Goal: Task Accomplishment & Management: Manage account settings

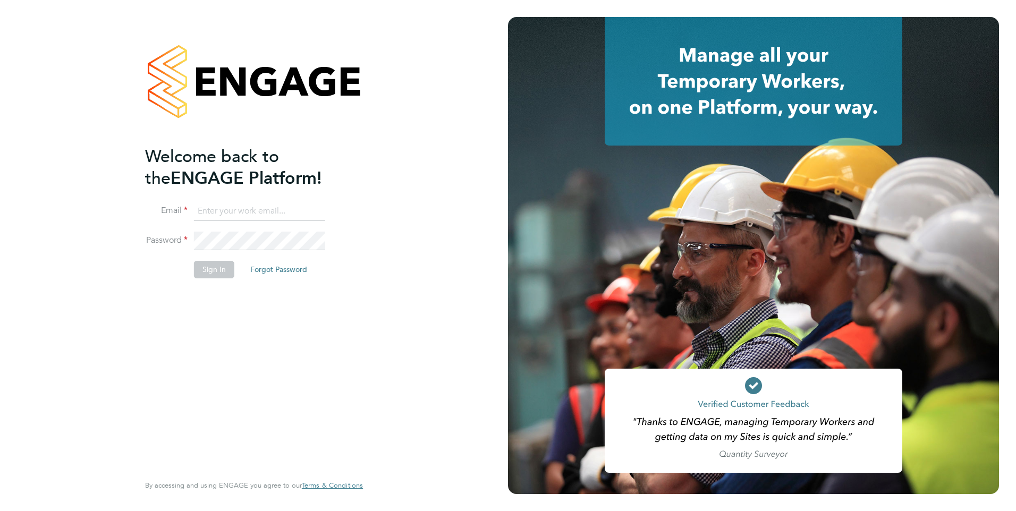
drag, startPoint x: 261, startPoint y: 204, endPoint x: 283, endPoint y: 213, distance: 23.6
click at [261, 204] on input at bounding box center [259, 211] width 131 height 19
type input "megan.hall@hays.com"
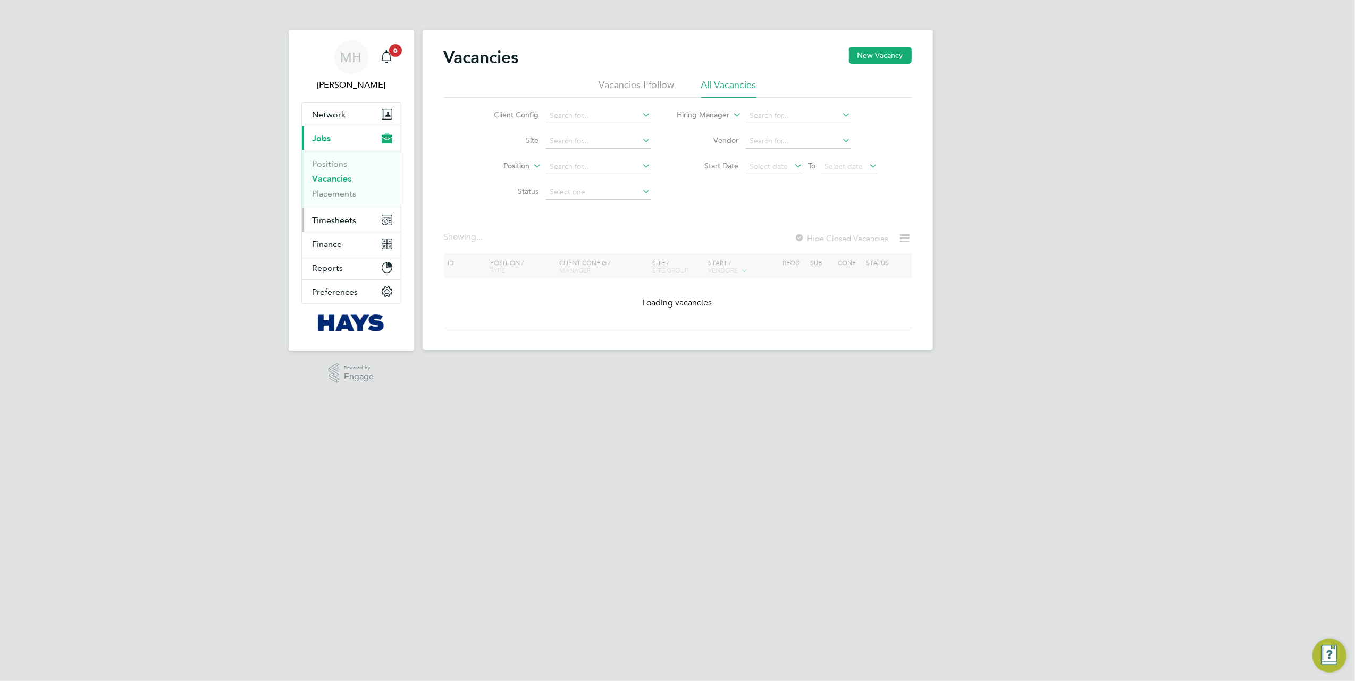
drag, startPoint x: 0, startPoint y: 0, endPoint x: 341, endPoint y: 218, distance: 404.8
click at [341, 218] on span "Timesheets" at bounding box center [334, 220] width 44 height 10
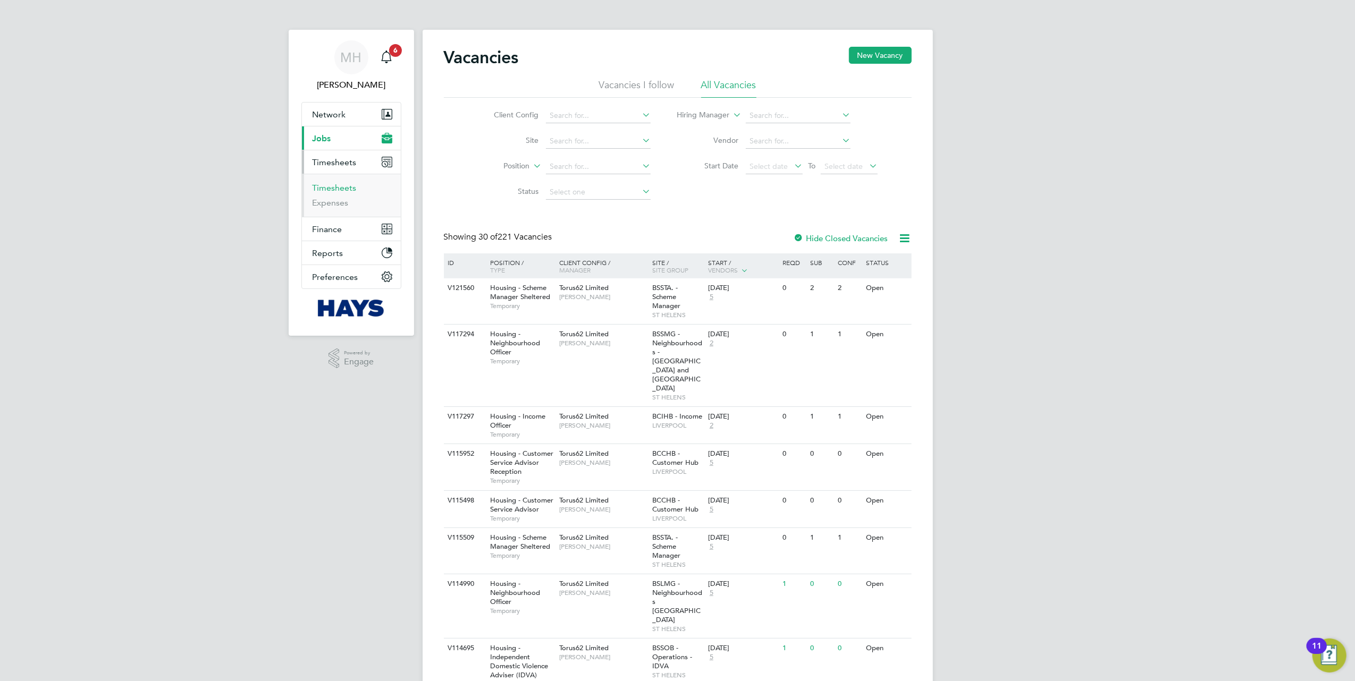
click at [346, 184] on link "Timesheets" at bounding box center [334, 188] width 44 height 10
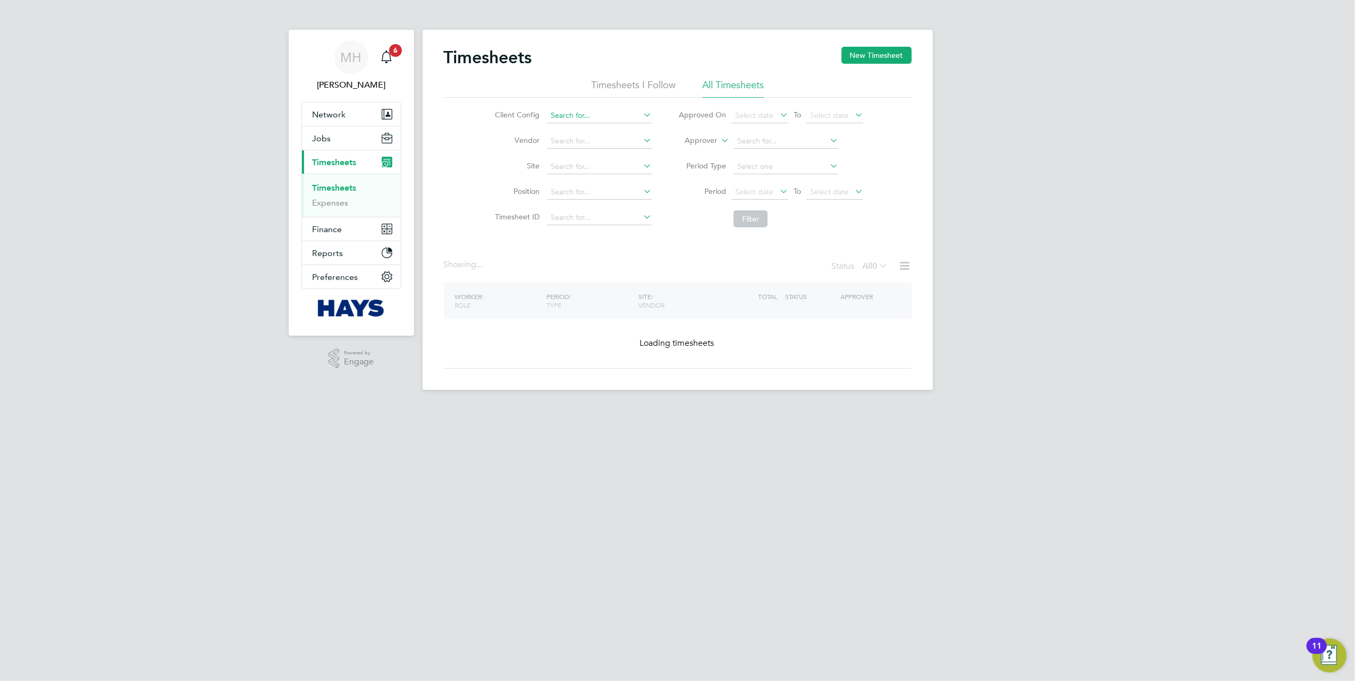
click at [605, 119] on input at bounding box center [599, 115] width 105 height 15
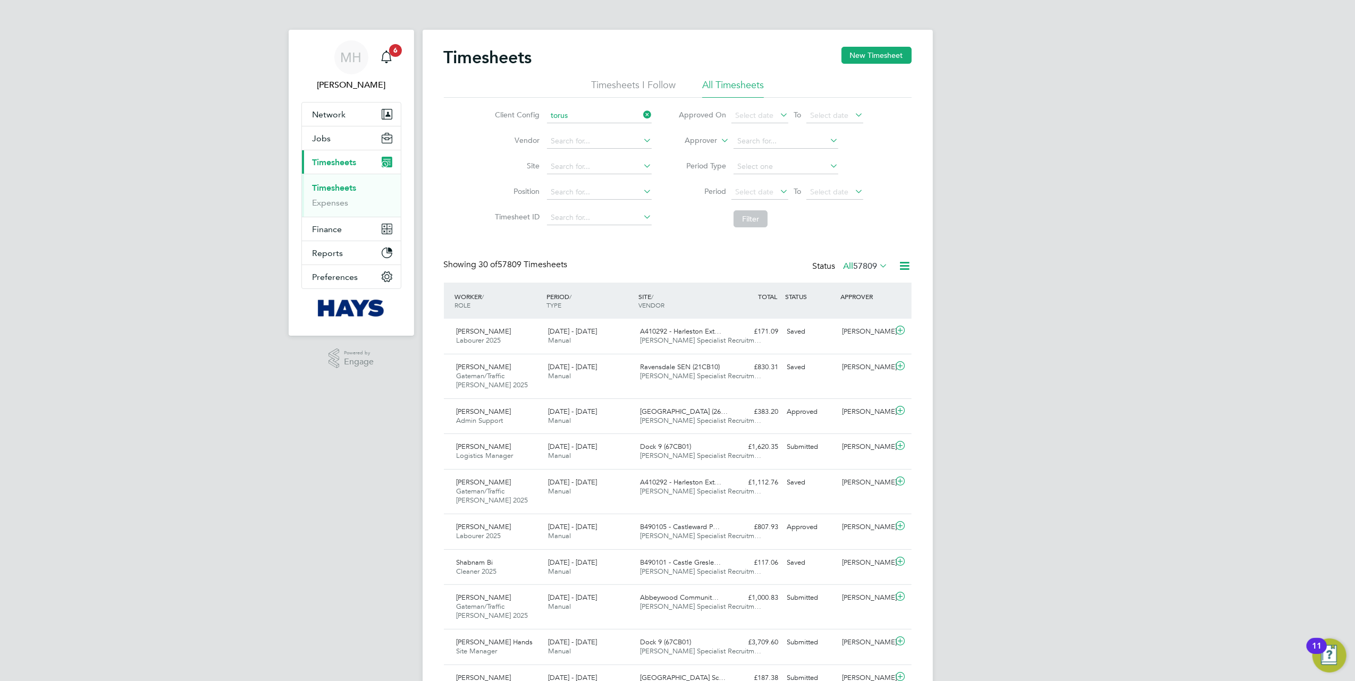
click at [598, 154] on li "Torus 62 Limited" at bounding box center [599, 159] width 106 height 14
type input "Torus62 Limited"
click at [750, 214] on button "Filter" at bounding box center [750, 218] width 34 height 17
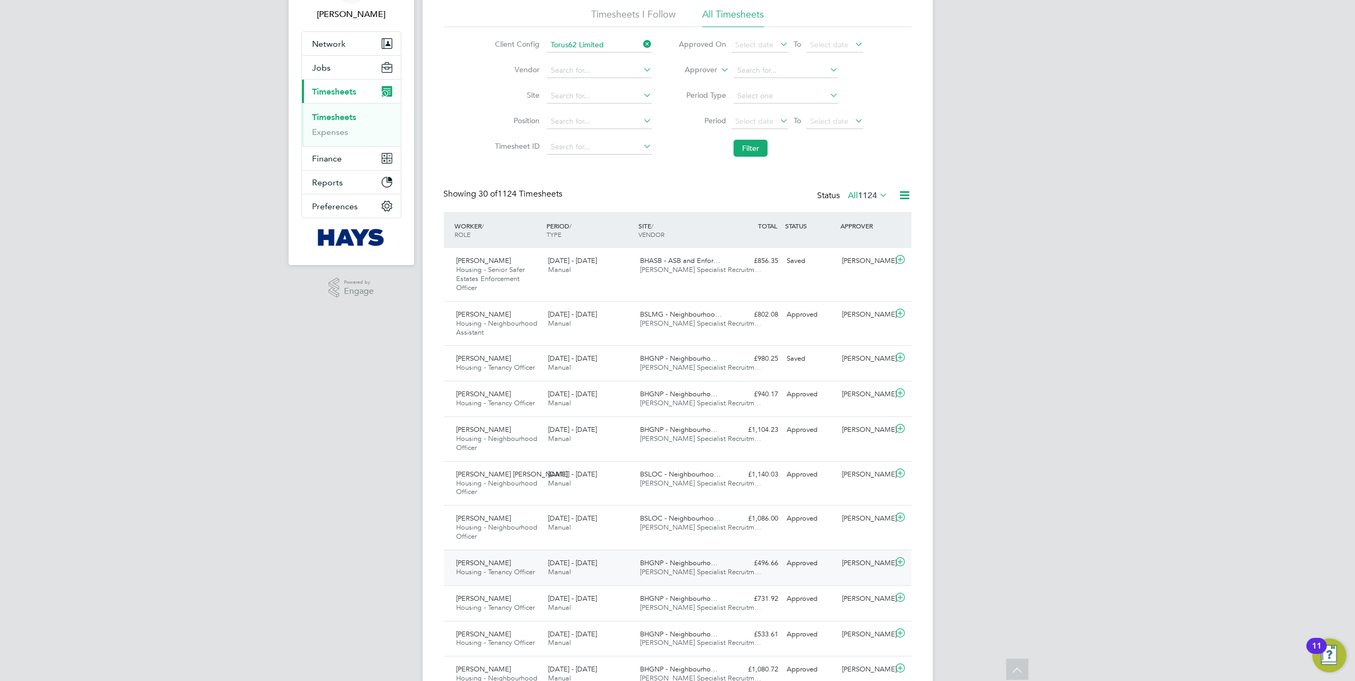
click at [662, 572] on span "Hays Specialist Recruitm…" at bounding box center [700, 572] width 121 height 9
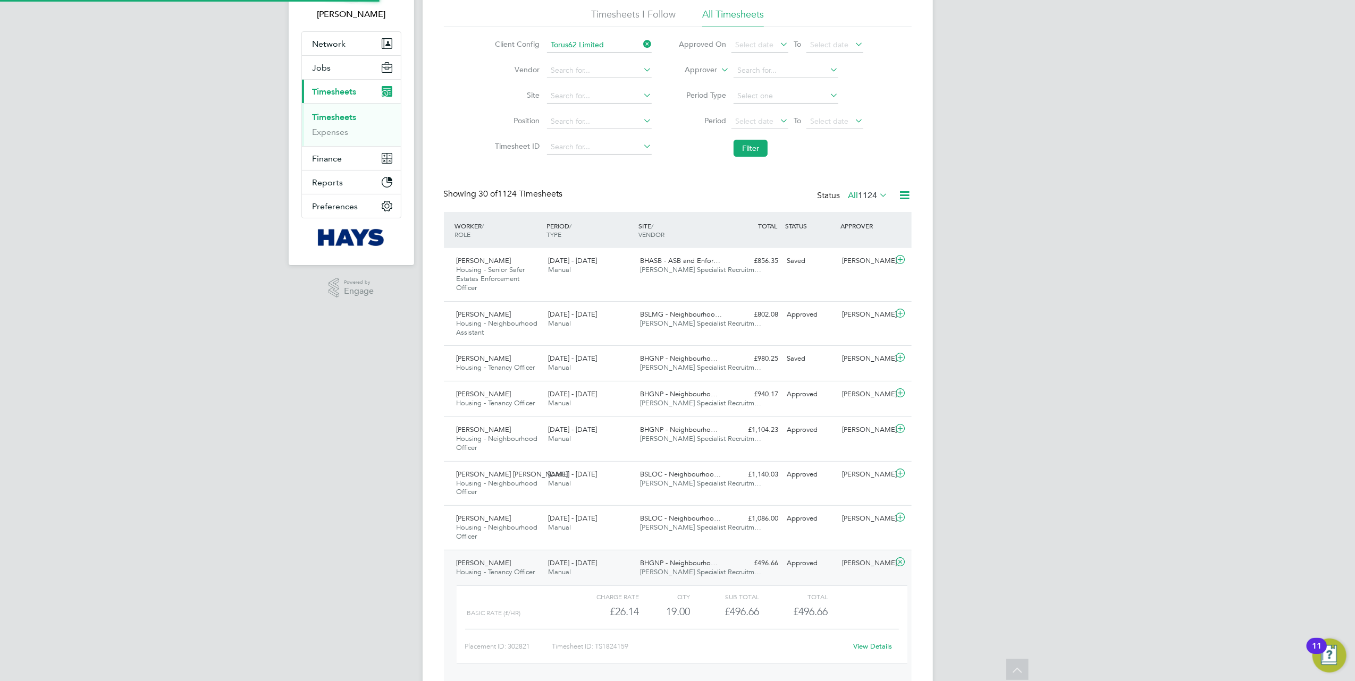
click at [740, 566] on div "£496.66 Approved" at bounding box center [754, 564] width 55 height 18
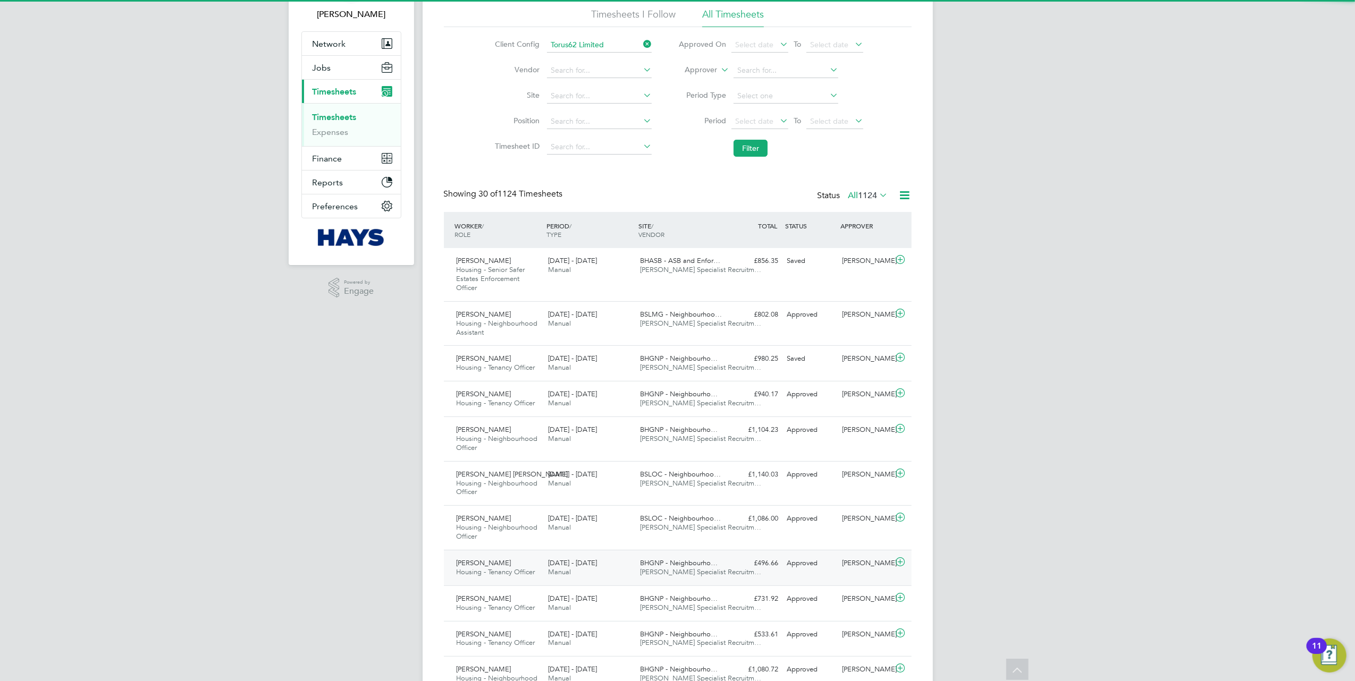
click at [740, 566] on div "£496.66 Approved" at bounding box center [754, 564] width 55 height 18
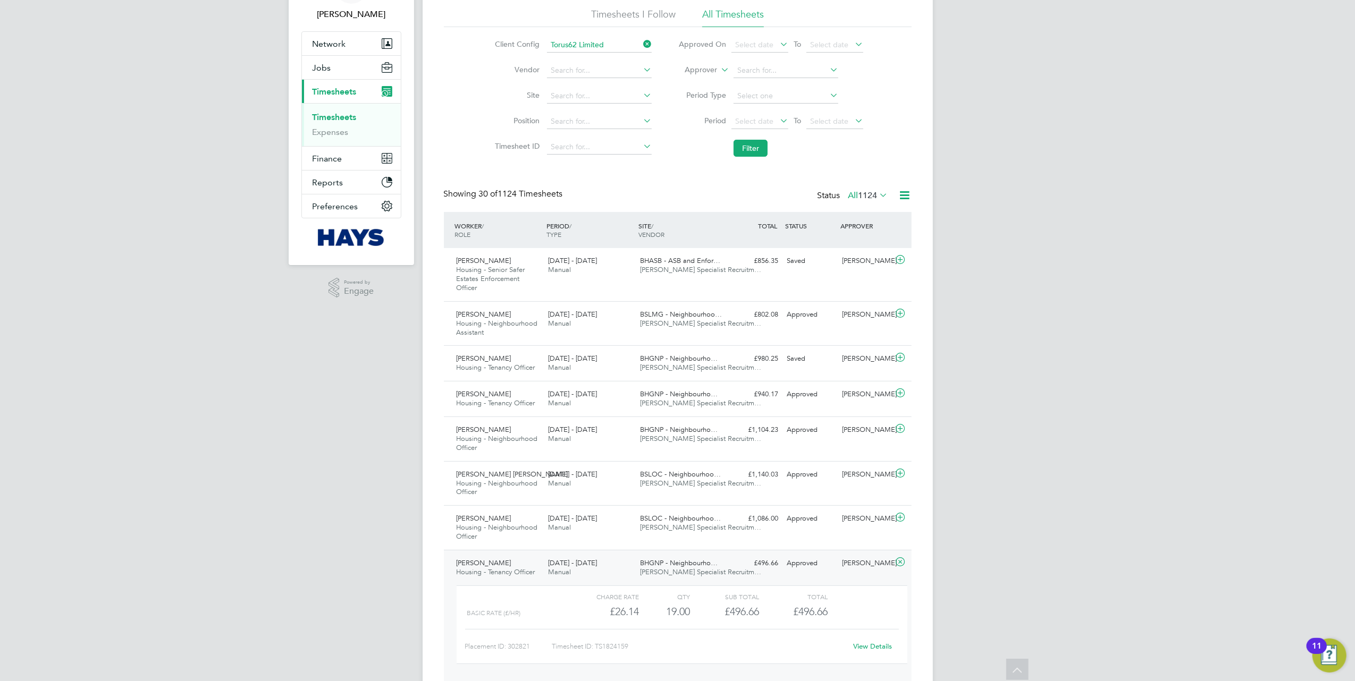
click at [855, 648] on link "View Details" at bounding box center [872, 646] width 39 height 9
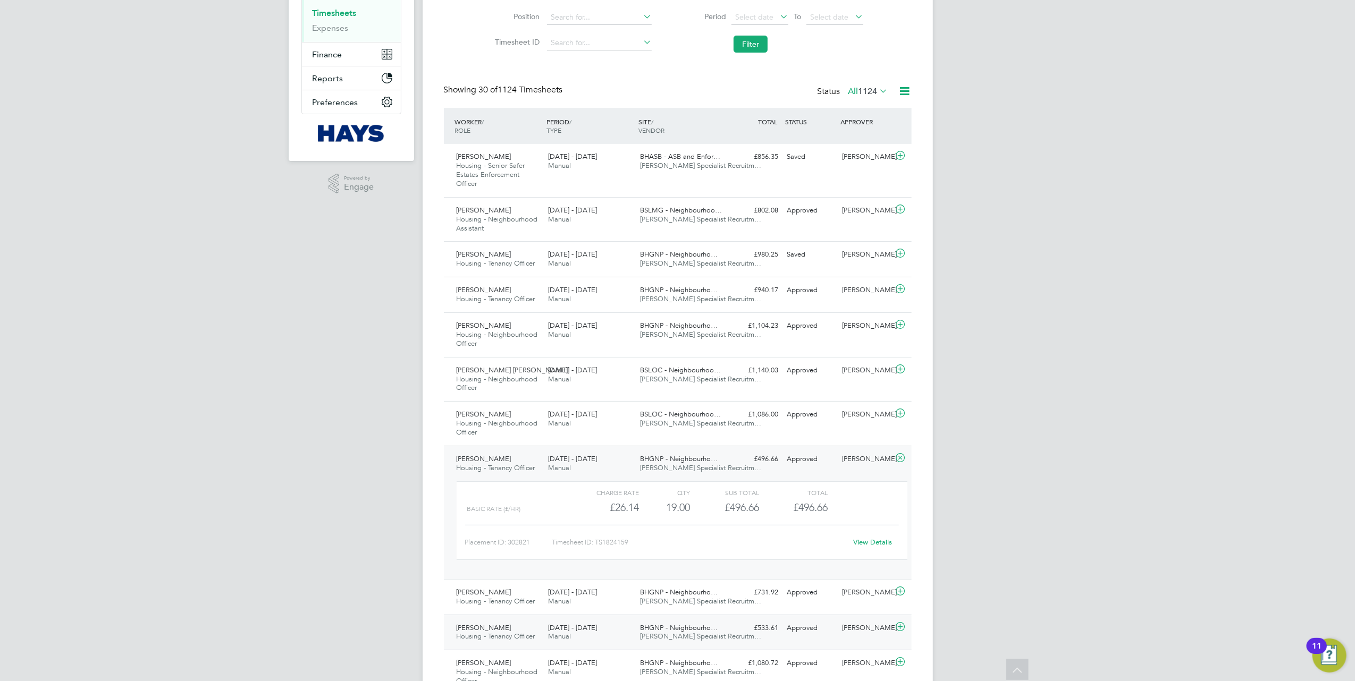
scroll to position [283, 0]
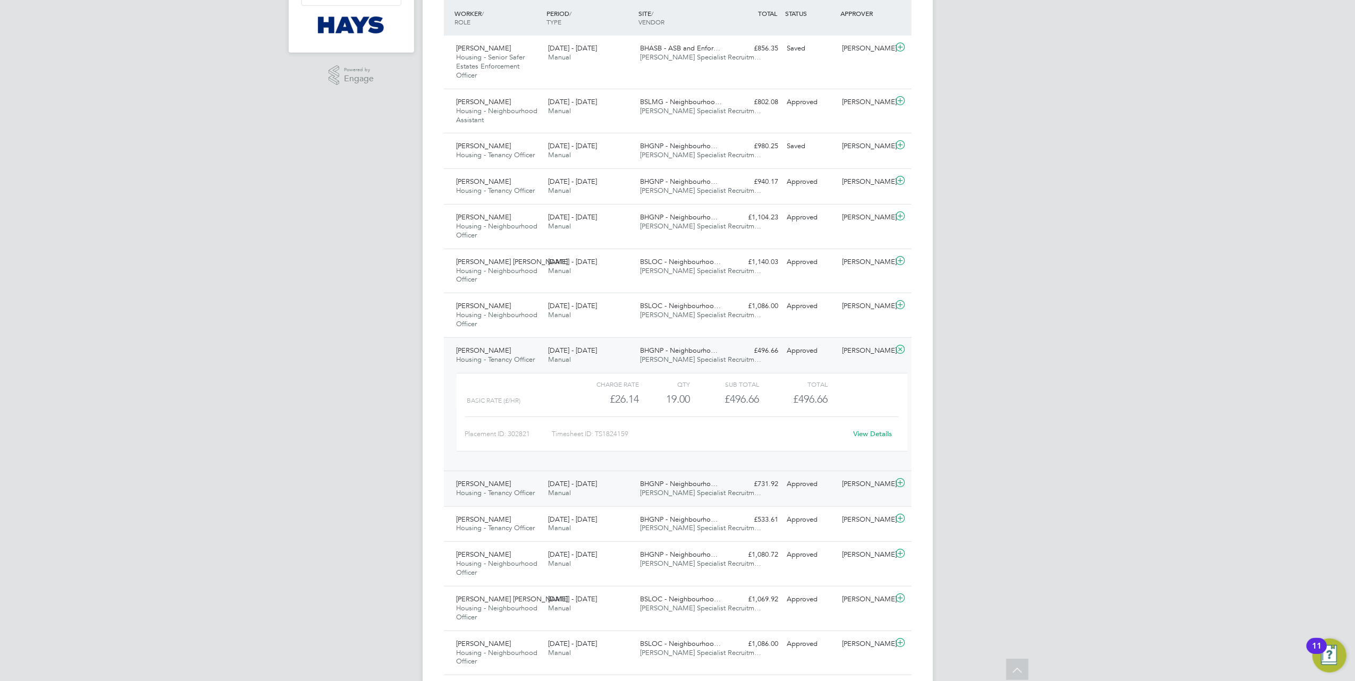
click at [690, 494] on span "Hays Specialist Recruitm…" at bounding box center [700, 492] width 121 height 9
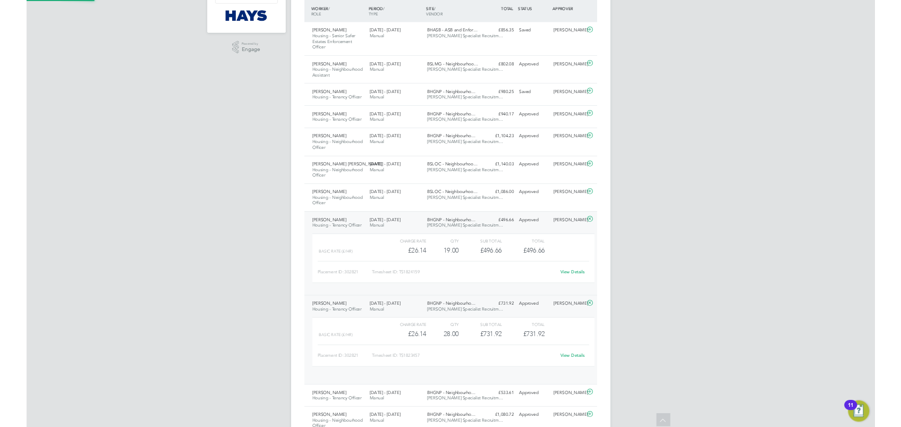
scroll to position [18, 103]
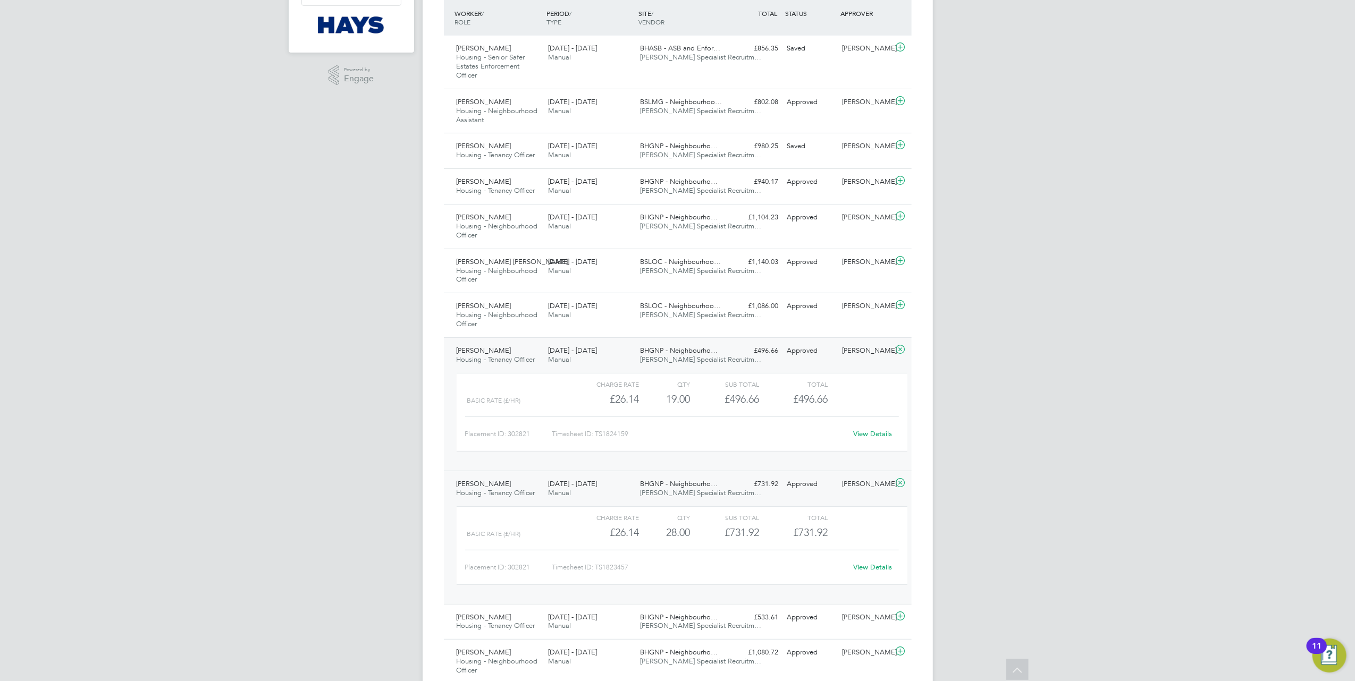
click at [867, 570] on link "View Details" at bounding box center [872, 567] width 39 height 9
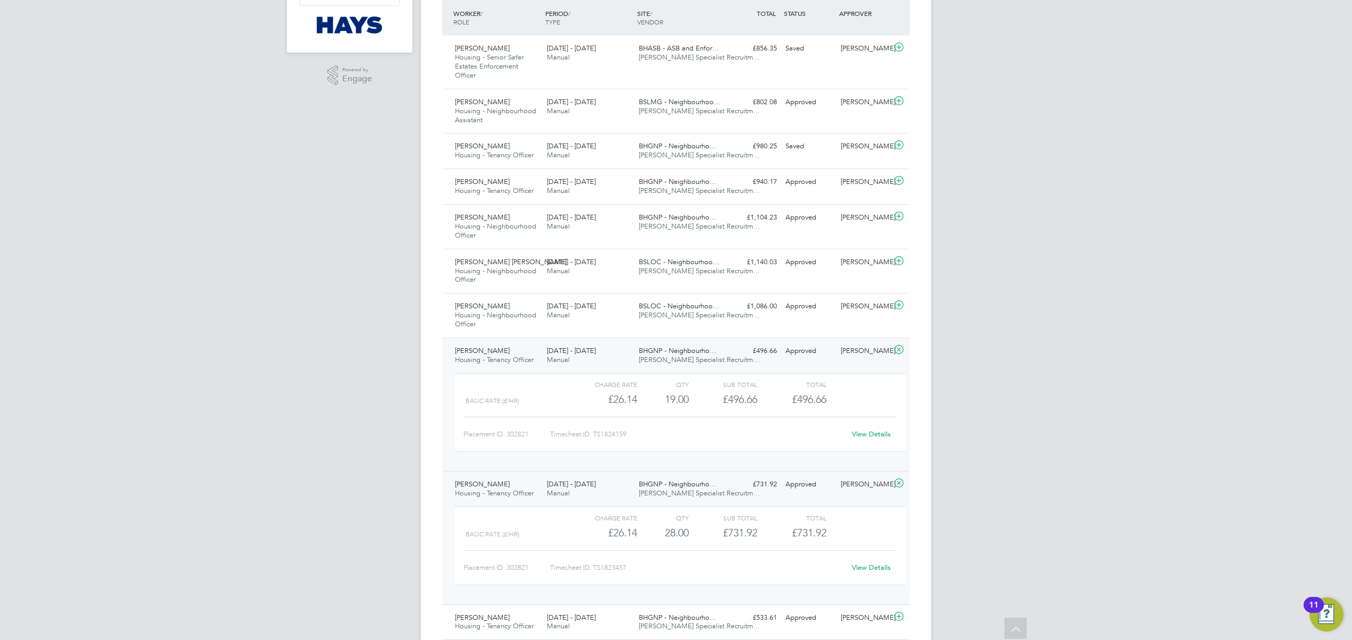
scroll to position [27, 92]
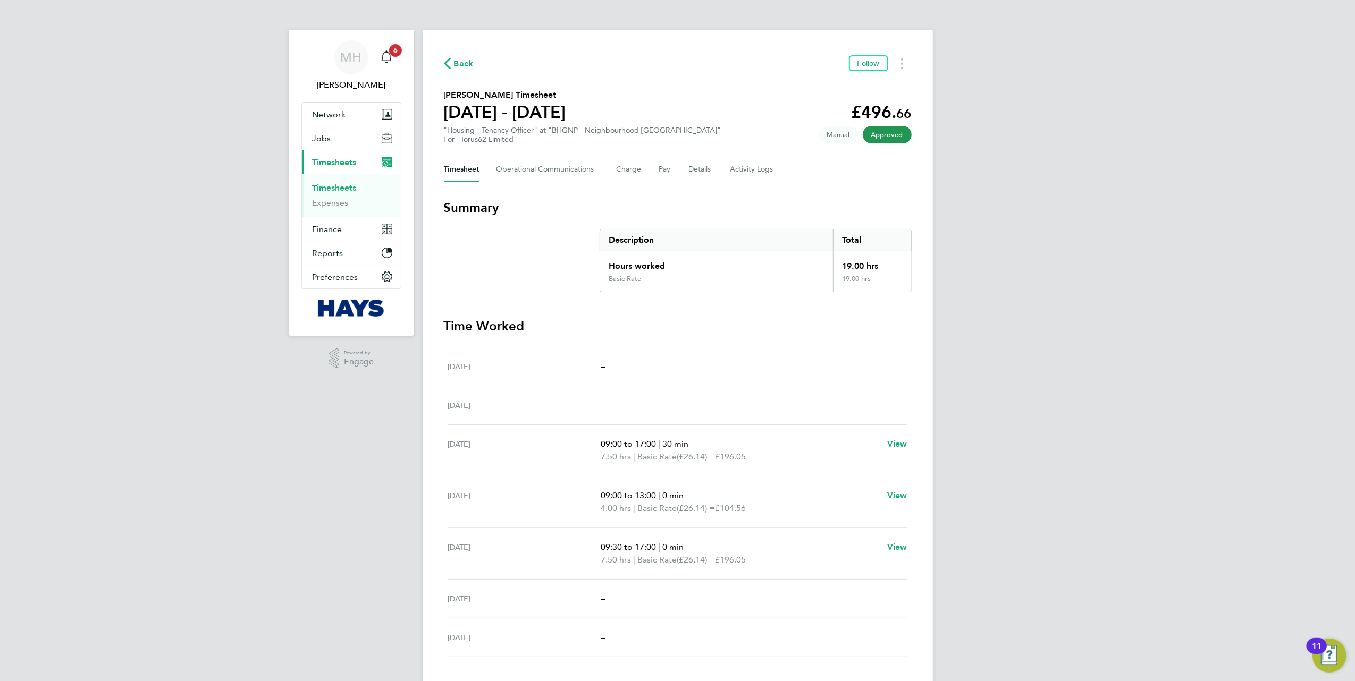
click at [192, 224] on div "MH Megan Hall Notifications 6 Applications: Network Team Members Businesses Sit…" at bounding box center [677, 375] width 1355 height 751
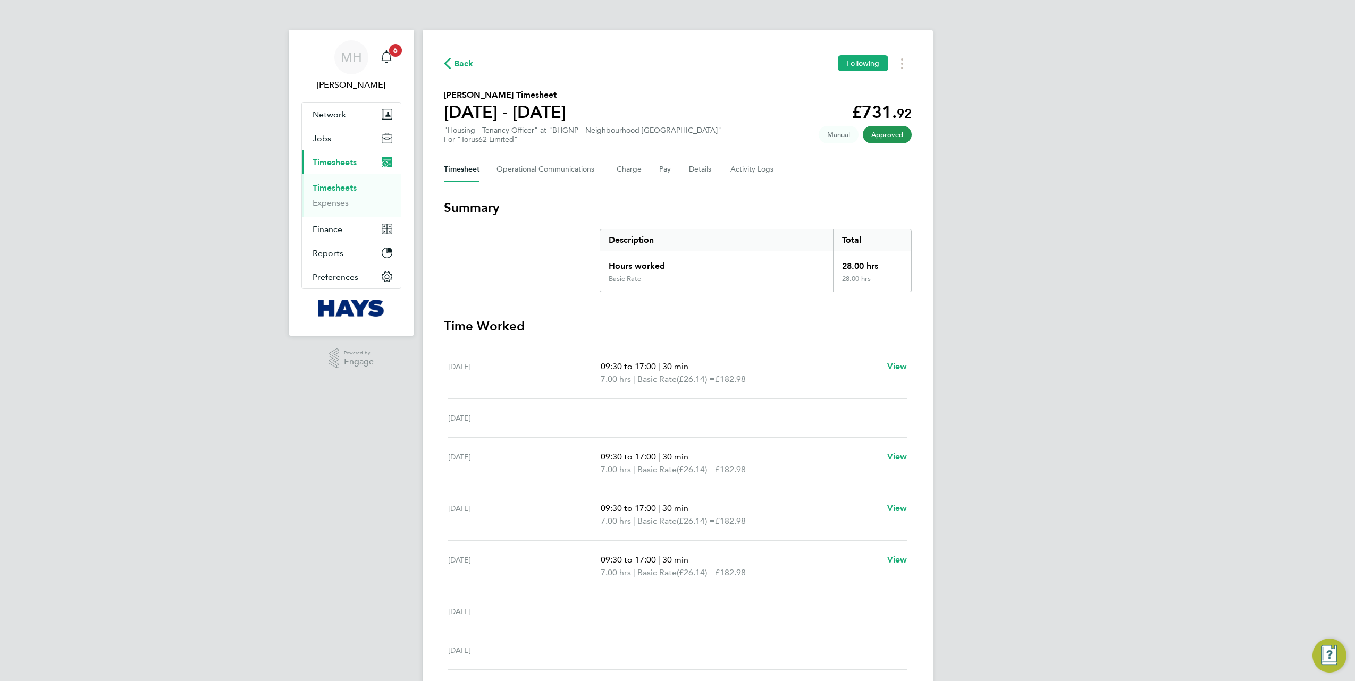
scroll to position [71, 0]
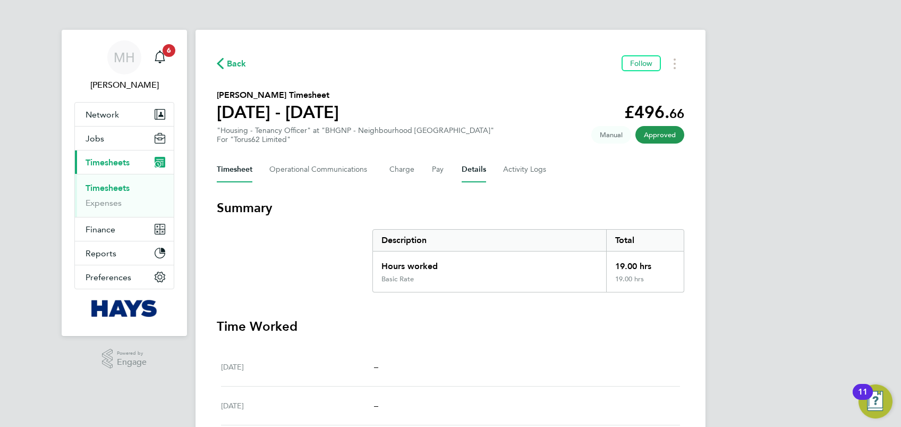
click at [475, 167] on button "Details" at bounding box center [474, 170] width 24 height 26
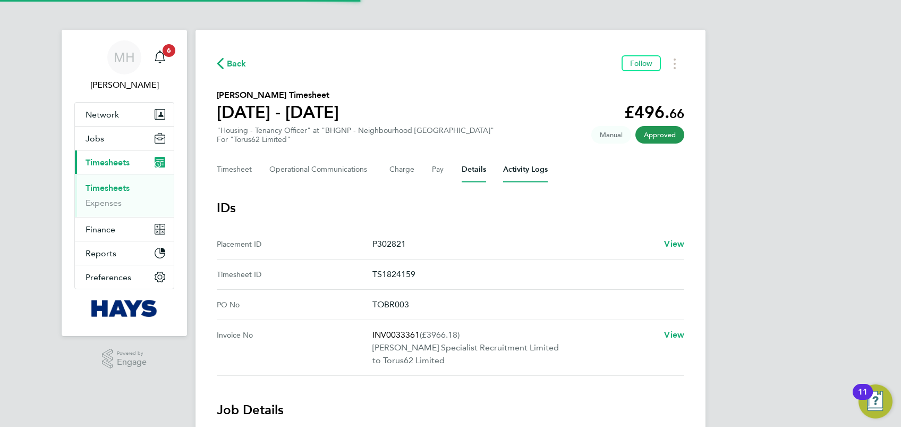
click at [542, 162] on Logs-tab "Activity Logs" at bounding box center [525, 170] width 45 height 26
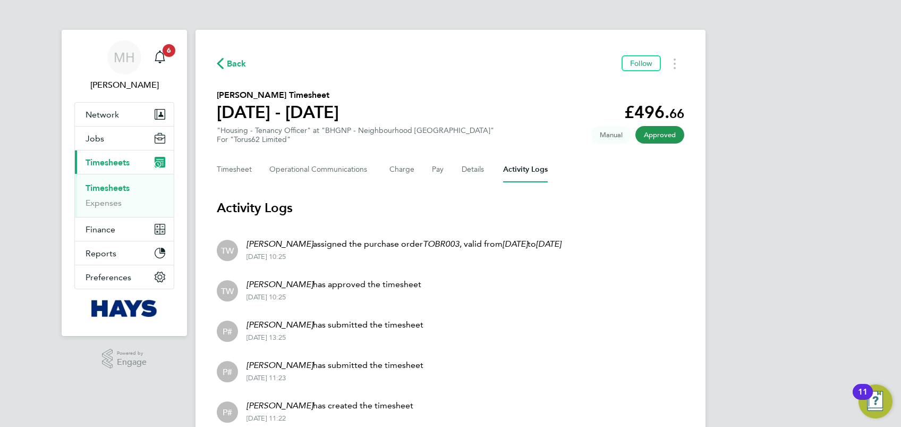
scroll to position [46, 0]
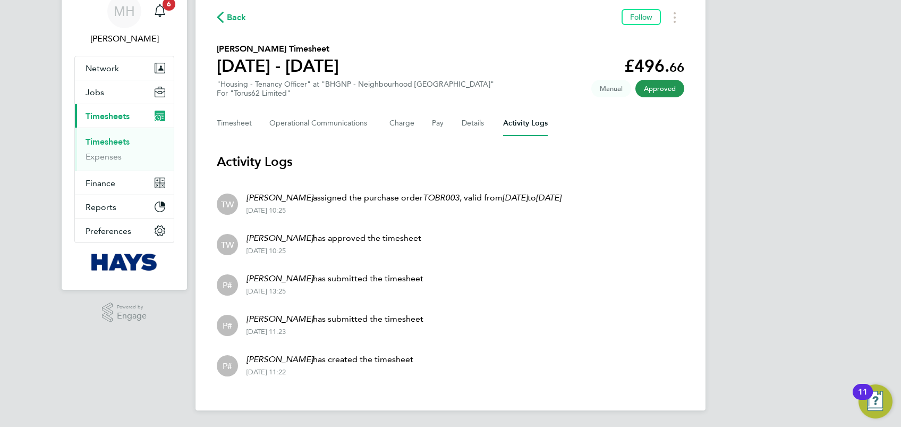
click at [788, 109] on div "MH Megan Hall Notifications 6 Applications: Network Team Members Businesses Sit…" at bounding box center [450, 190] width 901 height 473
click at [238, 124] on button "Timesheet" at bounding box center [235, 124] width 36 height 26
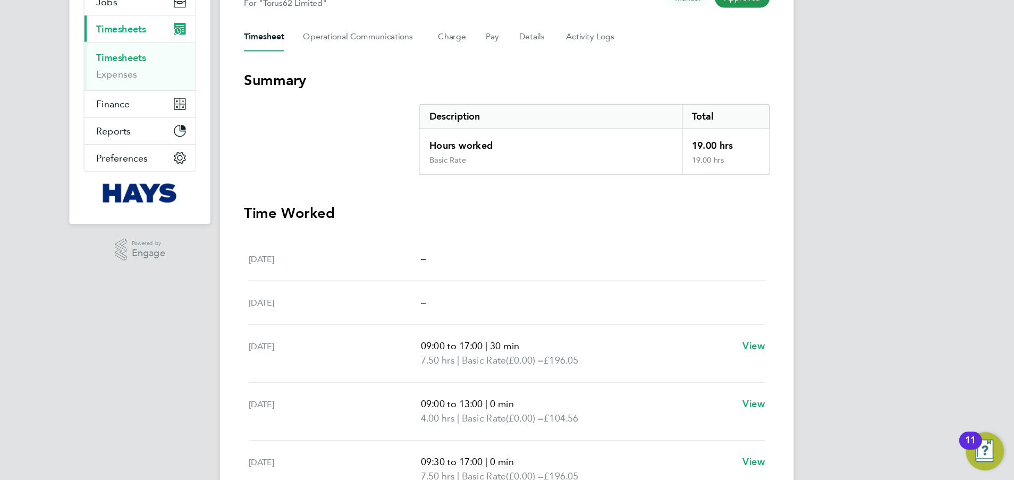
scroll to position [213, 0]
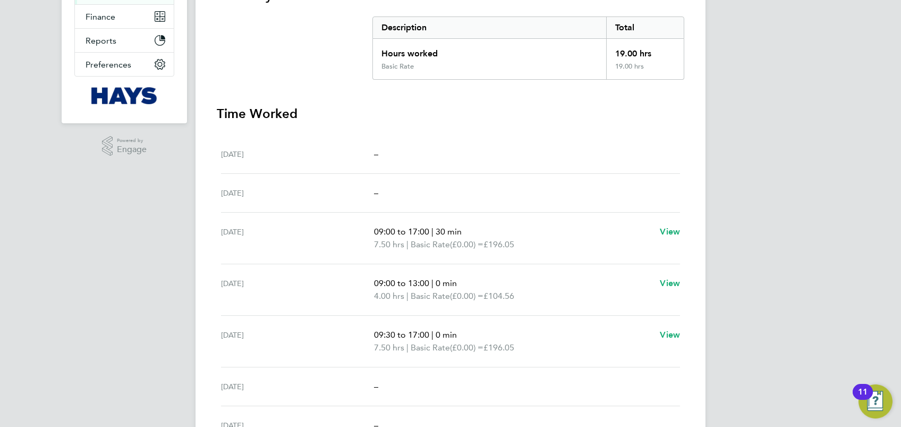
drag, startPoint x: 739, startPoint y: 75, endPoint x: 751, endPoint y: 64, distance: 16.9
click at [740, 72] on div "MH Megan Hall Notifications 6 Applications: Network Team Members Businesses Sit…" at bounding box center [450, 162] width 901 height 751
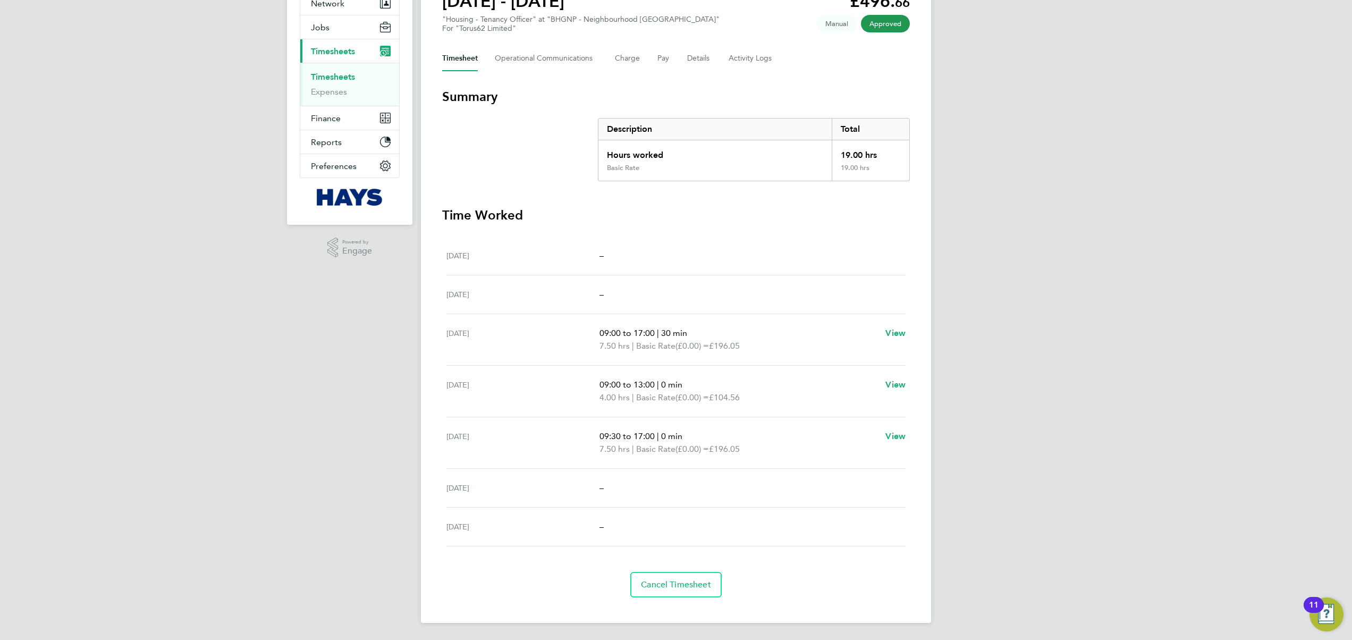
click at [901, 208] on div "MH Megan Hall Notifications 6 Applications: Network Team Members Businesses Sit…" at bounding box center [676, 264] width 1352 height 751
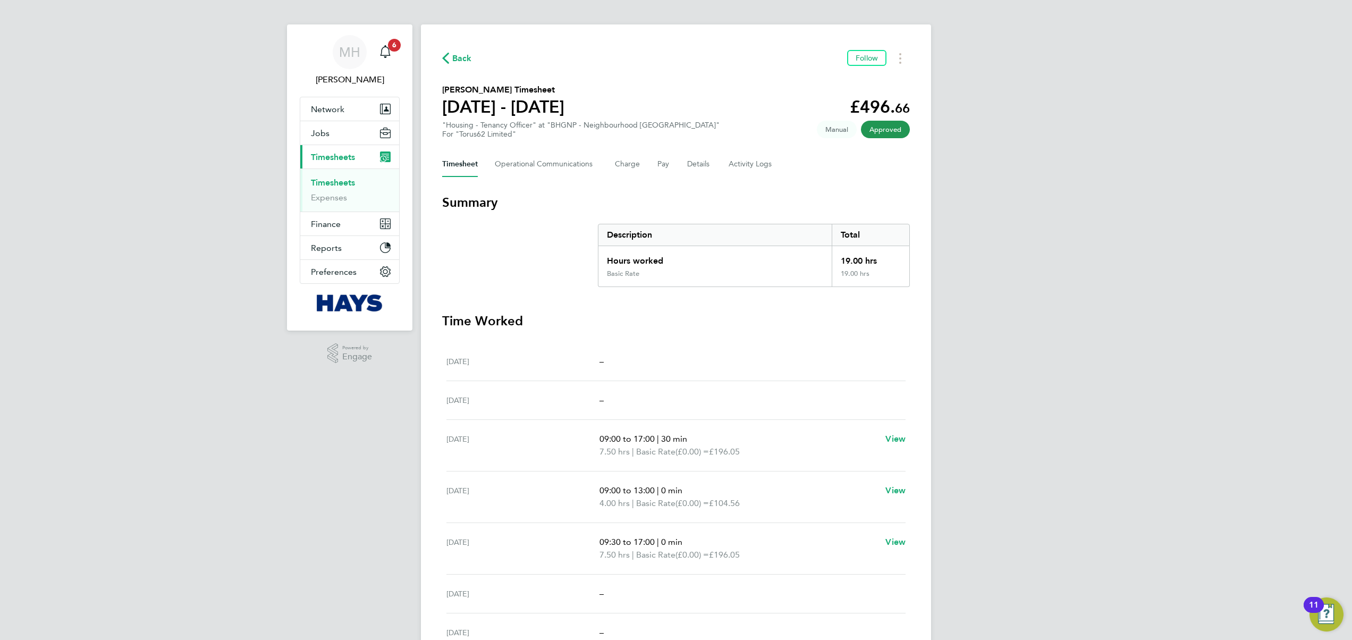
drag, startPoint x: 1125, startPoint y: 362, endPoint x: 1120, endPoint y: 346, distance: 16.1
click at [901, 361] on div "MH Megan Hall Notifications 6 Applications: Network Team Members Businesses Sit…" at bounding box center [676, 370] width 1352 height 751
click at [740, 164] on Logs-tab "Activity Logs" at bounding box center [751, 164] width 45 height 26
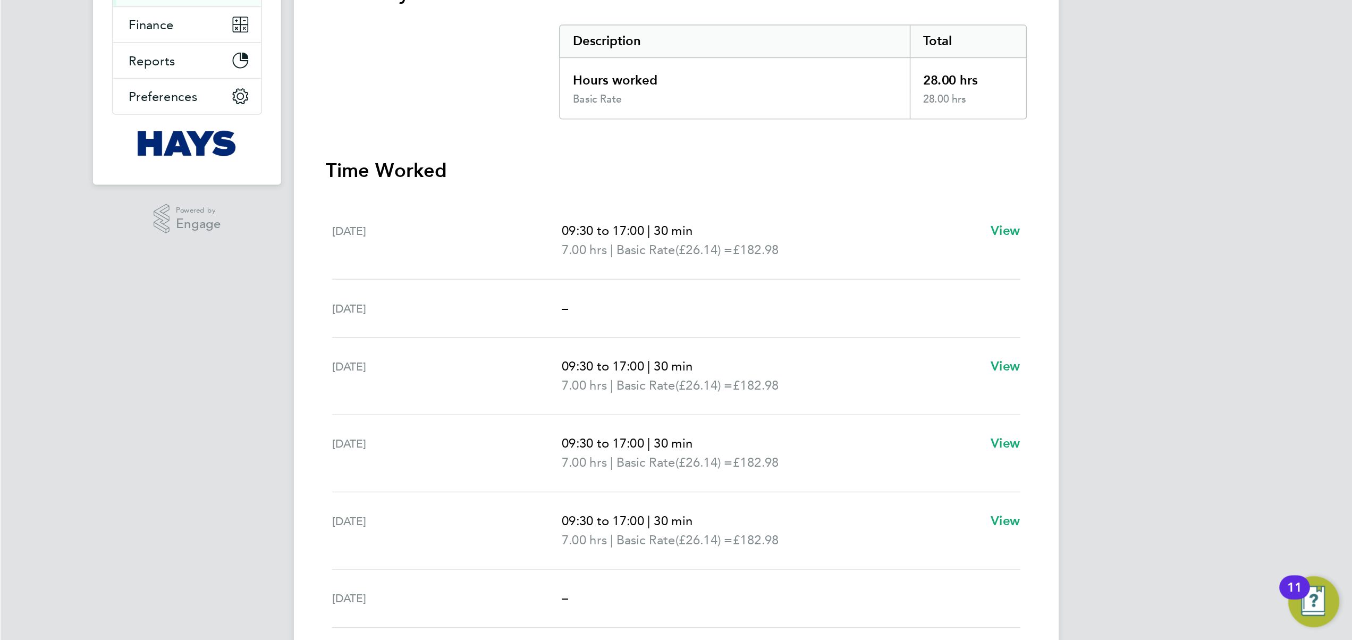
scroll to position [124, 0]
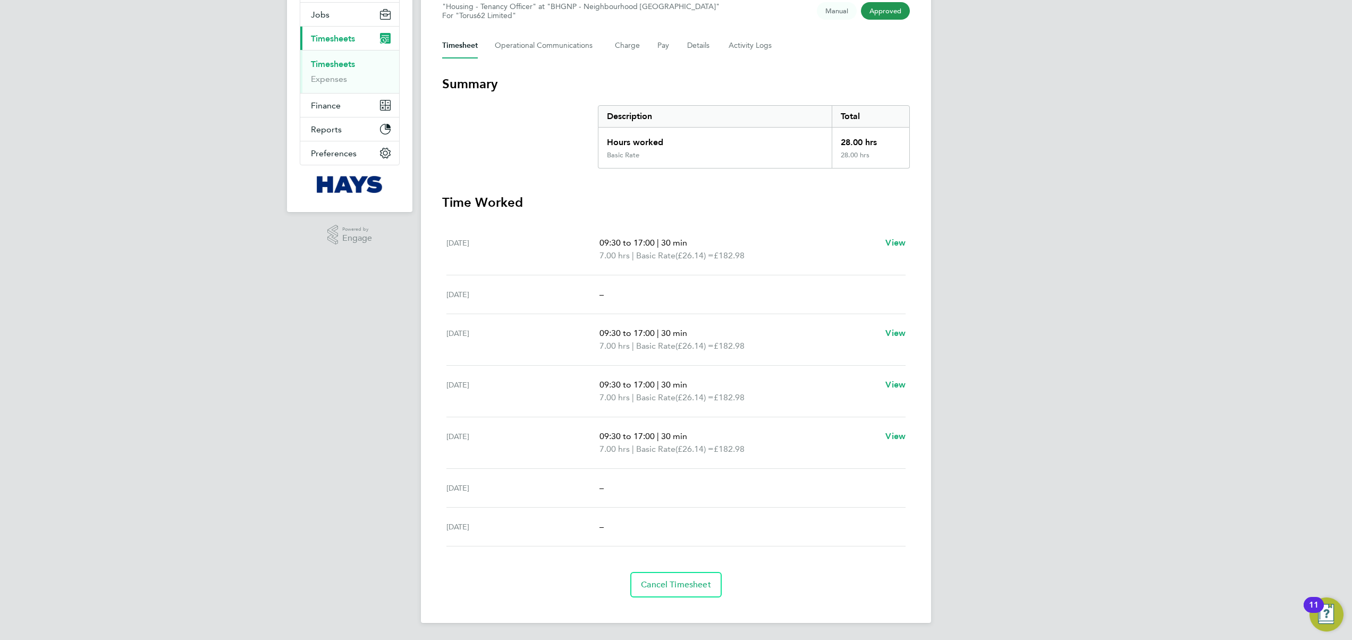
click at [901, 152] on div "MH [PERSON_NAME] Notifications 6 Applications: Network Team Members Businesses …" at bounding box center [676, 258] width 1352 height 764
